Goal: Task Accomplishment & Management: Use online tool/utility

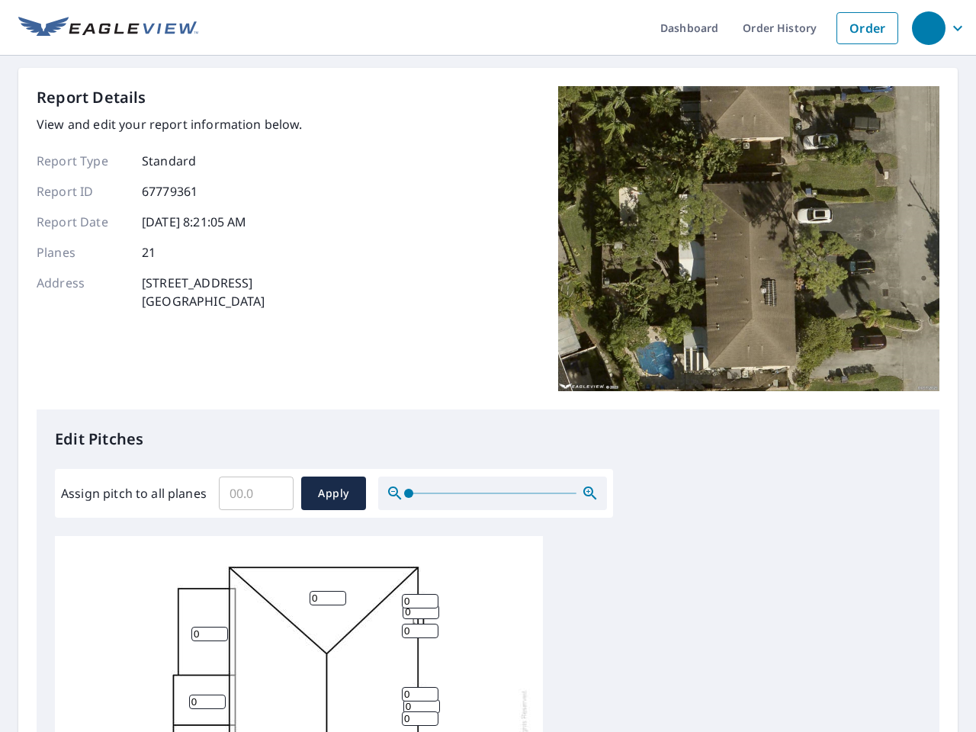
click at [488, 366] on div "Report Details View and edit your report information below. Report Type Standar…" at bounding box center [488, 247] width 902 height 323
click at [928, 27] on div "button" at bounding box center [929, 28] width 34 height 34
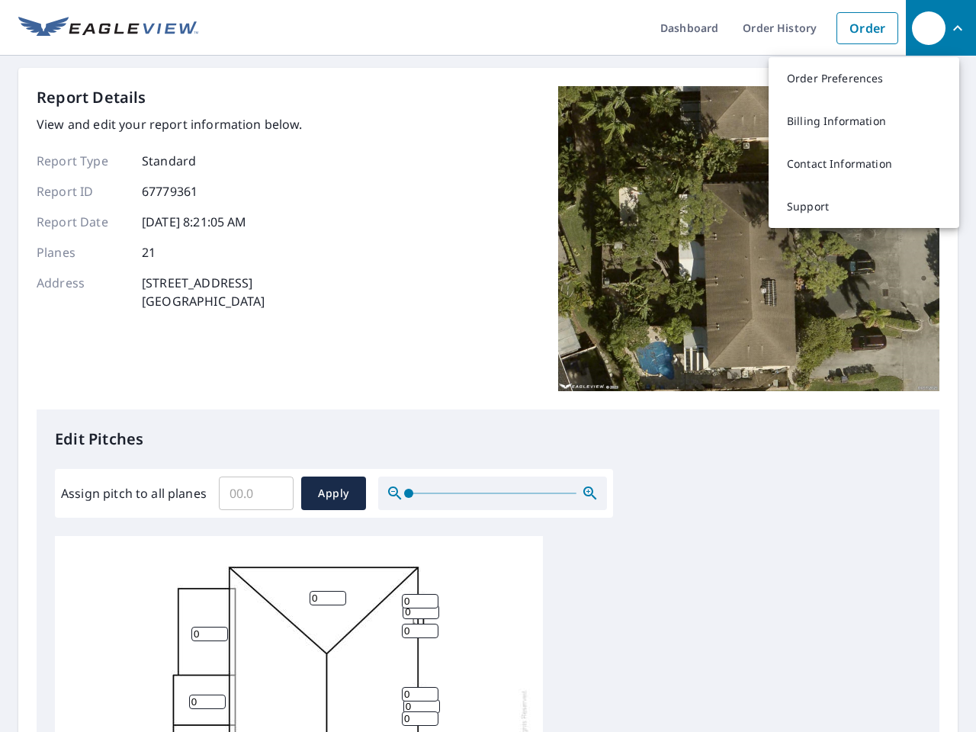
click at [256, 493] on input "Assign pitch to all planes" at bounding box center [256, 493] width 75 height 43
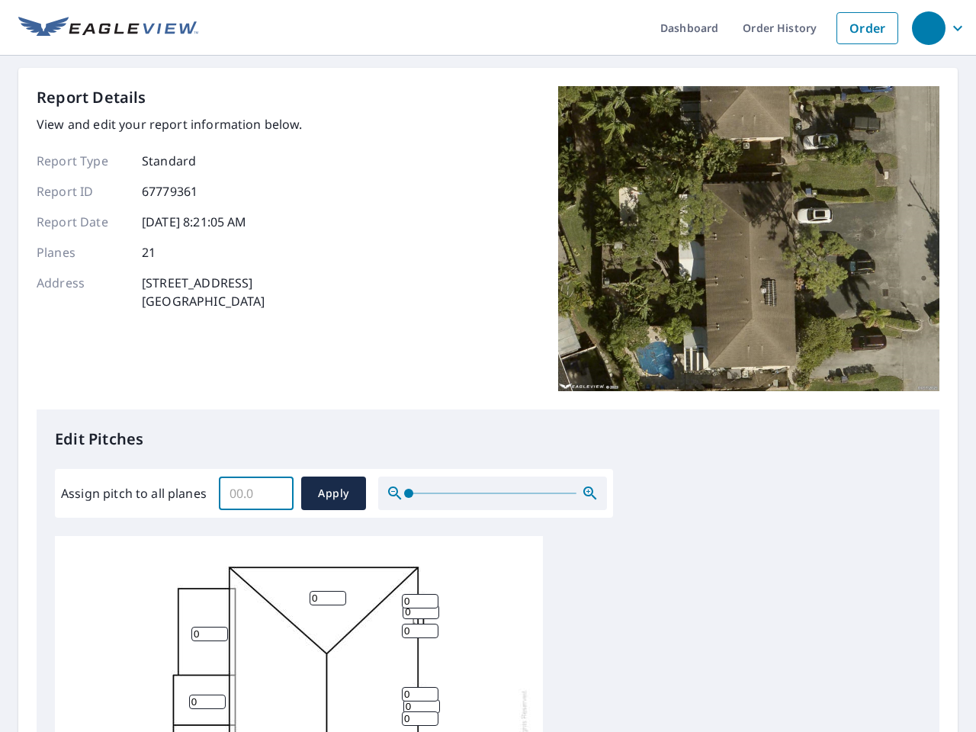
click at [333, 493] on span "Apply" at bounding box center [333, 493] width 40 height 19
click at [590, 493] on icon "button" at bounding box center [590, 493] width 18 height 18
